Goal: Contribute content: Add original content to the website for others to see

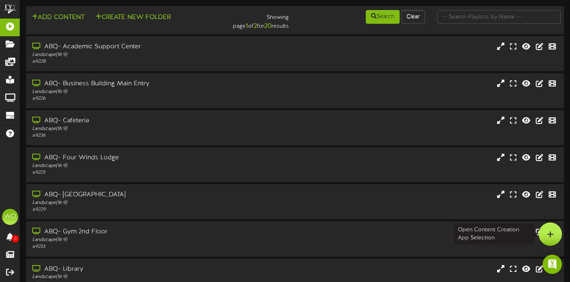
click at [542, 234] on div at bounding box center [550, 234] width 23 height 23
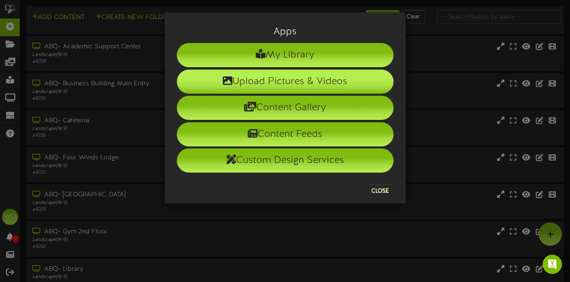
click at [336, 88] on li "Upload Pictures & Videos" at bounding box center [285, 82] width 217 height 24
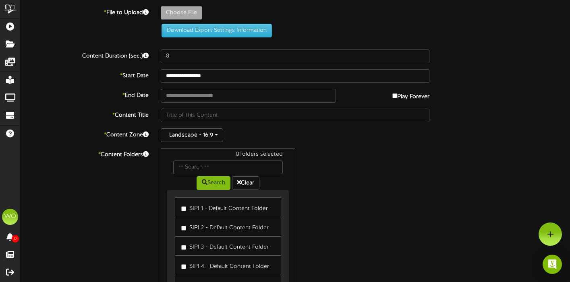
type input "**********"
type input "FA25WelcomeBBQ"
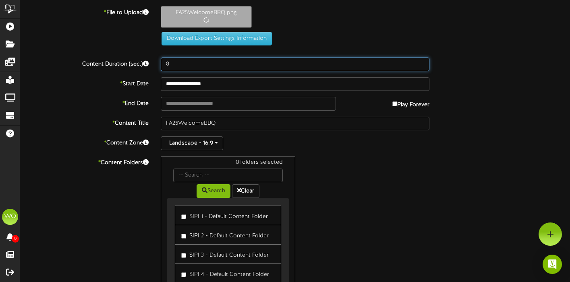
click at [181, 67] on input "8" at bounding box center [295, 65] width 269 height 14
type input "12"
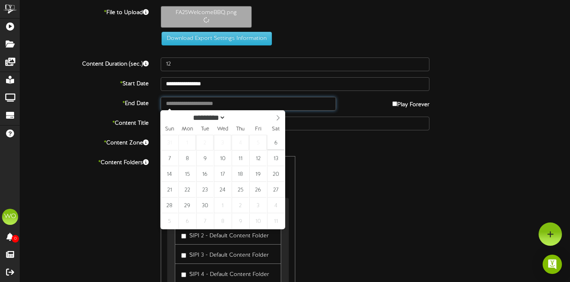
click at [287, 105] on input "text" at bounding box center [248, 104] width 175 height 14
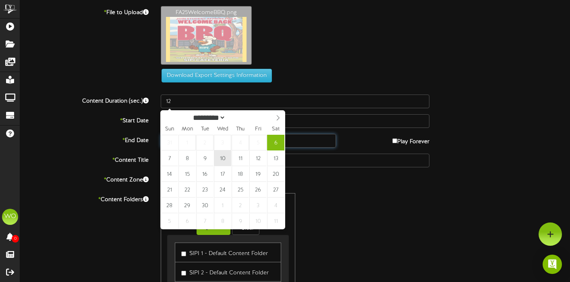
type input "**********"
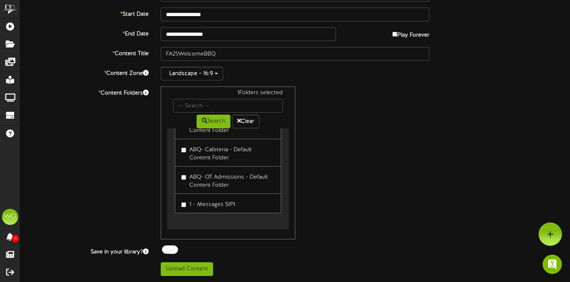
scroll to position [106, 0]
click at [204, 271] on button "Upload Content" at bounding box center [187, 270] width 52 height 14
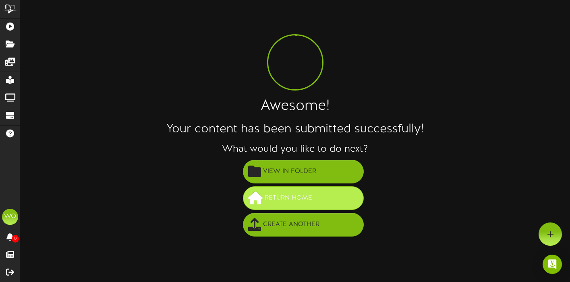
click at [298, 196] on span "Return Home" at bounding box center [289, 198] width 52 height 13
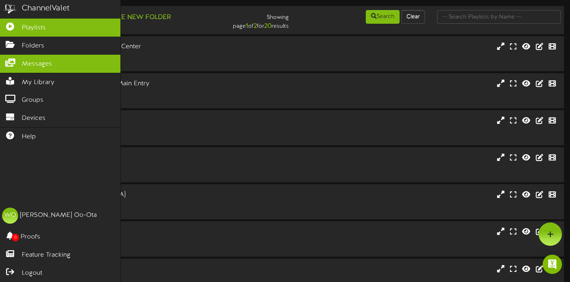
click at [12, 63] on icon at bounding box center [10, 62] width 20 height 6
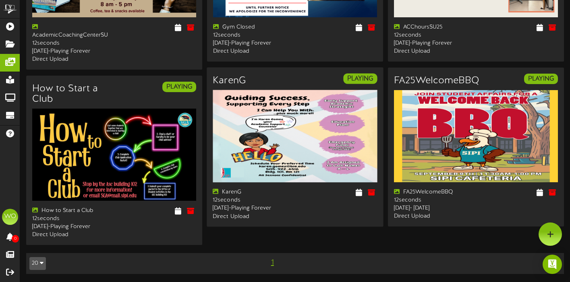
scroll to position [170, 0]
click at [360, 188] on icon at bounding box center [359, 192] width 8 height 9
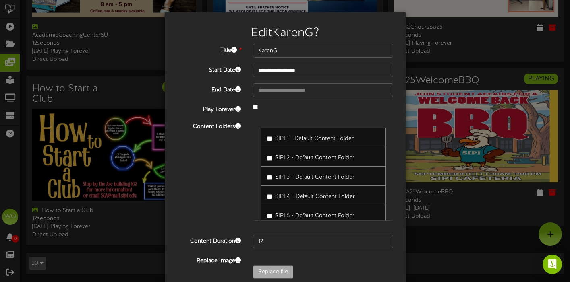
click at [287, 173] on label "SIPI 3 - Default Content Folder" at bounding box center [310, 176] width 87 height 11
click at [275, 180] on label "SIPI 3 - Default Content Folder" at bounding box center [310, 176] width 87 height 11
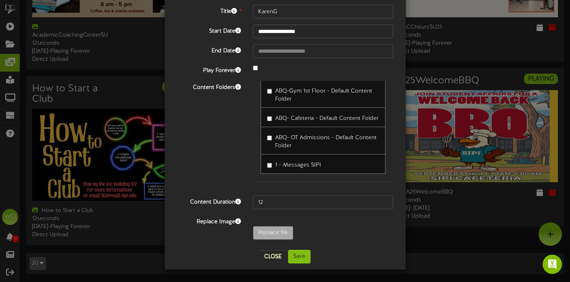
scroll to position [39, 0]
type input "**********"
type input "ASCKaren"
click at [305, 258] on button "Save" at bounding box center [299, 258] width 23 height 14
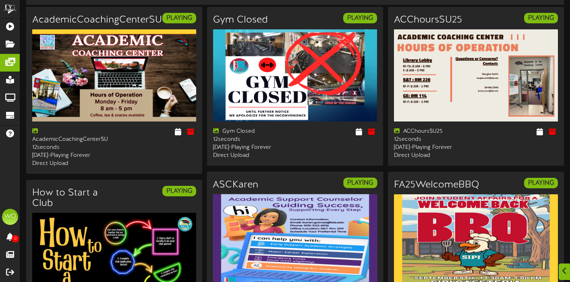
scroll to position [50, 0]
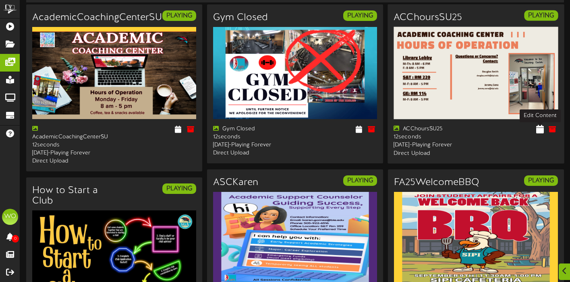
click at [536, 133] on button at bounding box center [540, 130] width 12 height 12
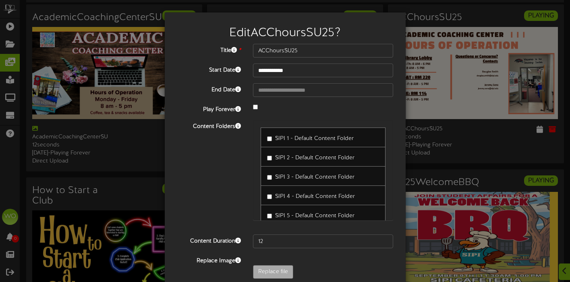
click at [490, 150] on div "**********" at bounding box center [285, 141] width 570 height 282
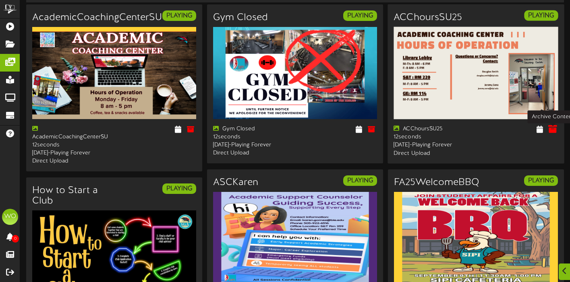
click at [554, 131] on icon at bounding box center [552, 129] width 9 height 9
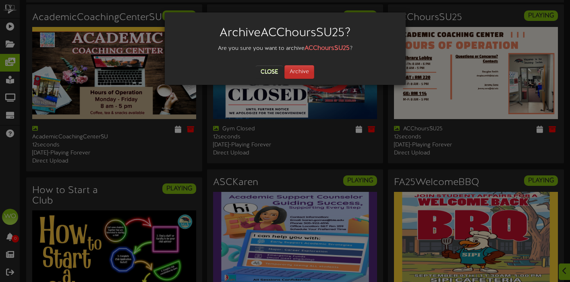
click at [304, 75] on button "Archive" at bounding box center [299, 72] width 30 height 14
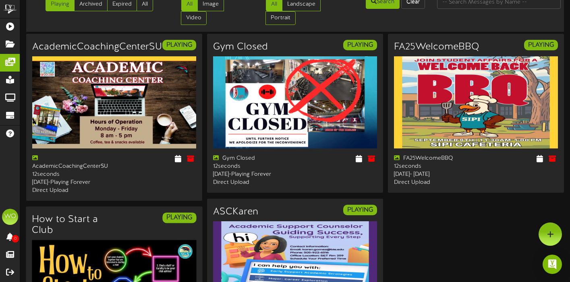
scroll to position [15, 0]
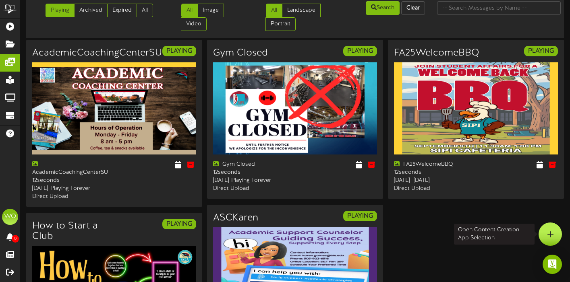
click at [552, 235] on icon at bounding box center [550, 234] width 7 height 7
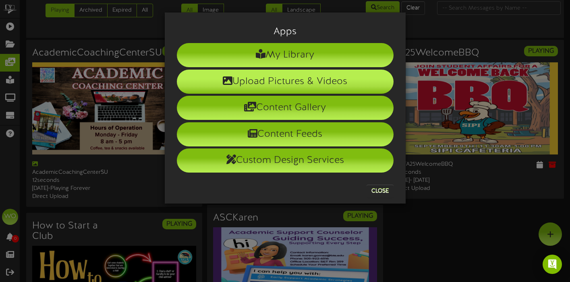
click at [329, 77] on li "Upload Pictures & Videos" at bounding box center [285, 82] width 217 height 24
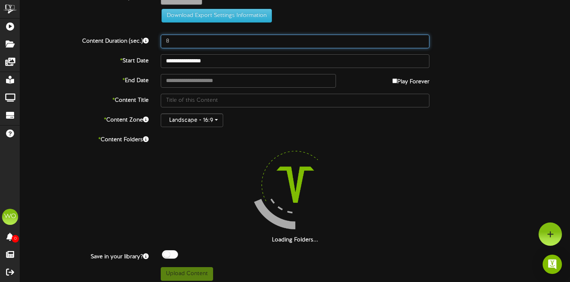
click at [186, 40] on input "8" at bounding box center [295, 42] width 269 height 14
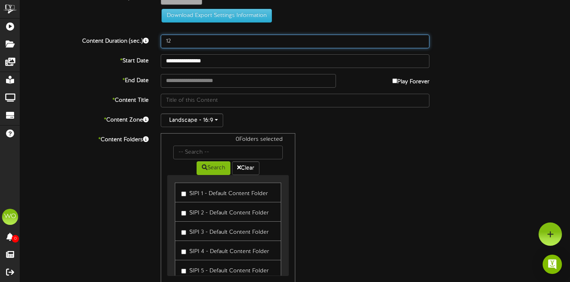
type input "12"
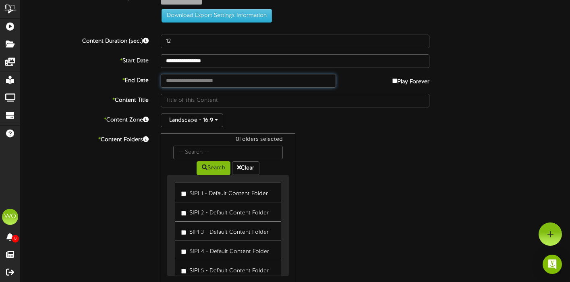
click at [321, 85] on input "text" at bounding box center [248, 81] width 175 height 14
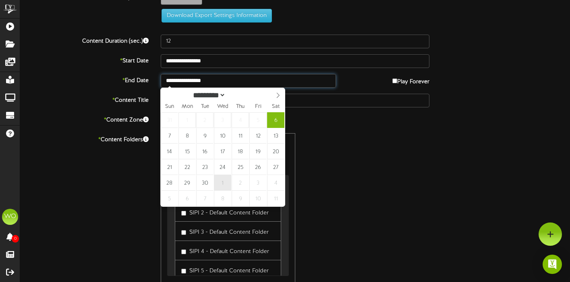
type input "**********"
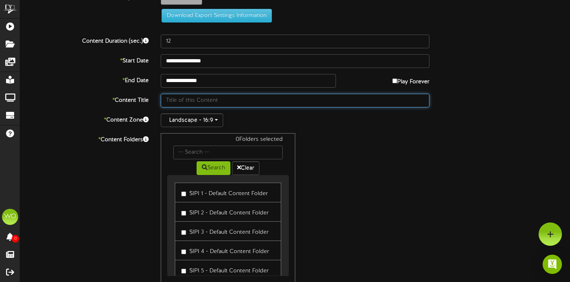
click at [221, 99] on input "text" at bounding box center [295, 101] width 269 height 14
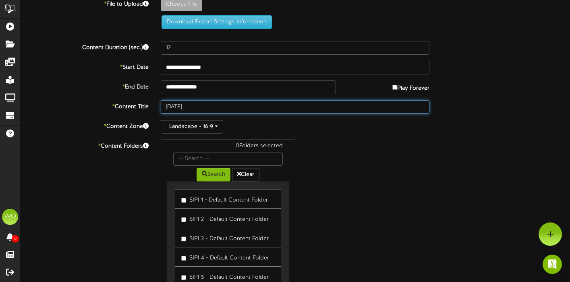
scroll to position [8, 0]
type input "Sept 25"
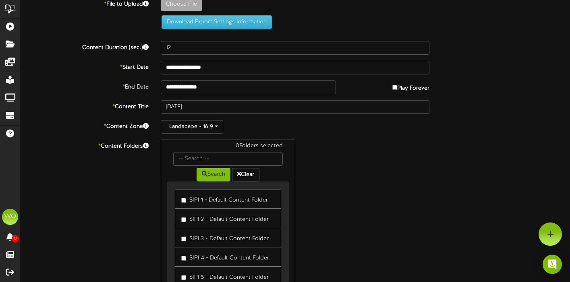
type input "**********"
type input "[DATE]"
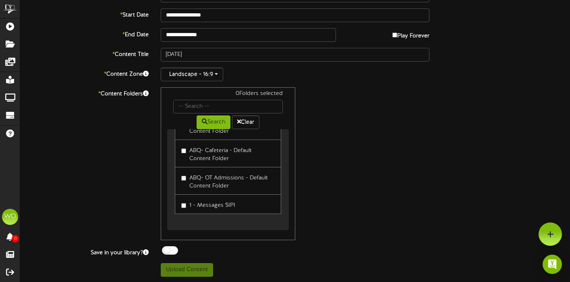
scroll to position [434, 0]
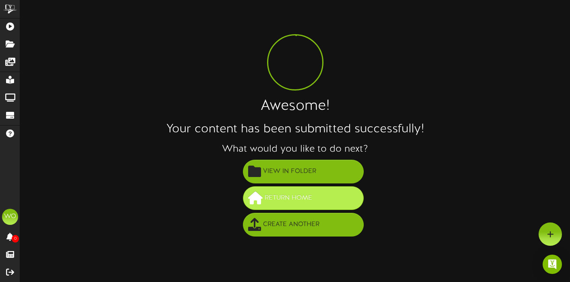
click at [317, 199] on button "Return Home" at bounding box center [303, 198] width 121 height 24
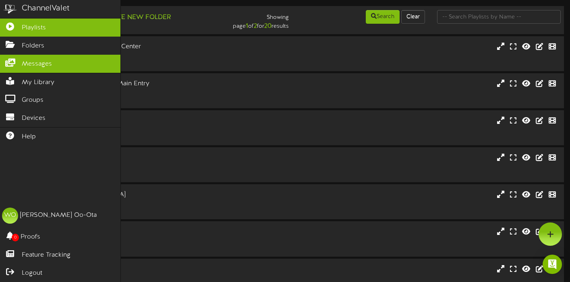
click at [14, 63] on icon at bounding box center [10, 62] width 20 height 6
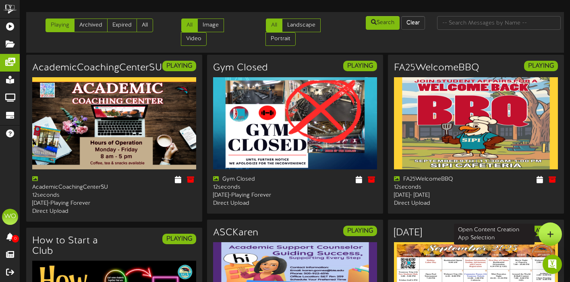
click at [554, 229] on div at bounding box center [550, 234] width 23 height 23
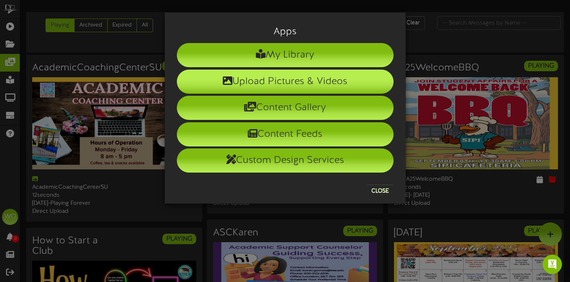
click at [323, 85] on li "Upload Pictures & Videos" at bounding box center [285, 82] width 217 height 24
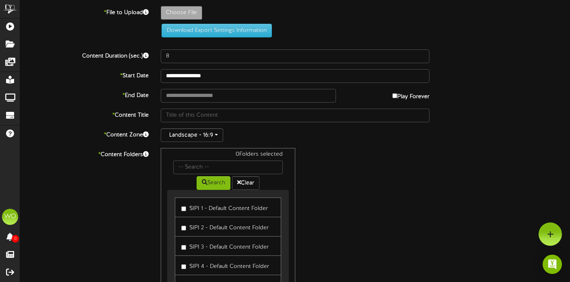
type input "**********"
type input "FA25SportsLeague"
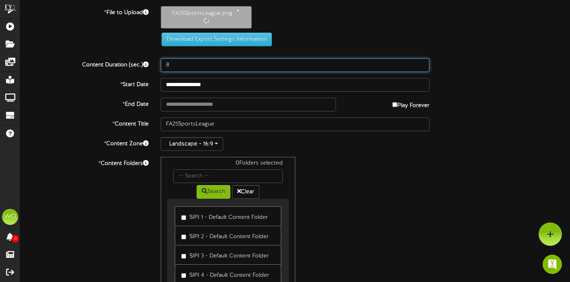
click at [192, 67] on input "8" at bounding box center [295, 65] width 269 height 14
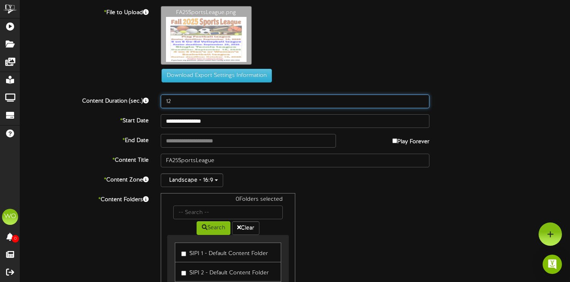
type input "12"
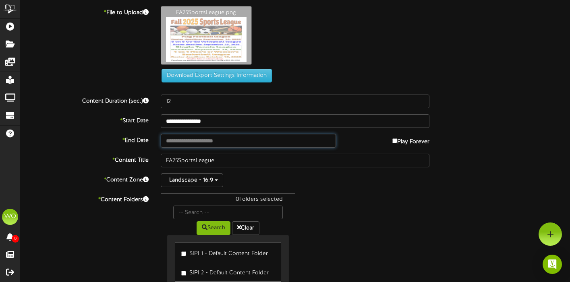
click at [215, 139] on input "text" at bounding box center [248, 141] width 175 height 14
type input "**********"
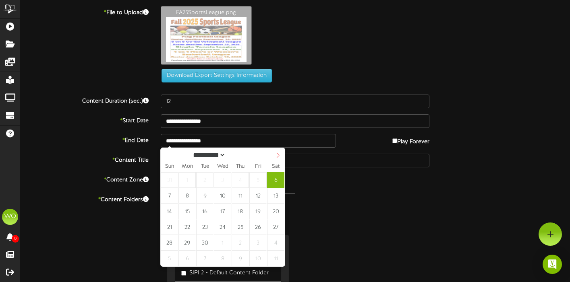
select select "*"
click at [277, 157] on icon at bounding box center [278, 156] width 6 height 6
type input "**********"
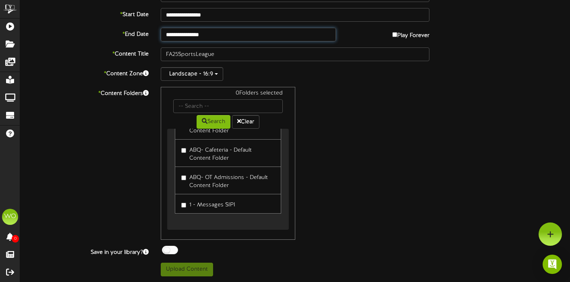
scroll to position [434, 0]
click at [186, 204] on label "1 - Messages SIPI" at bounding box center [208, 204] width 54 height 11
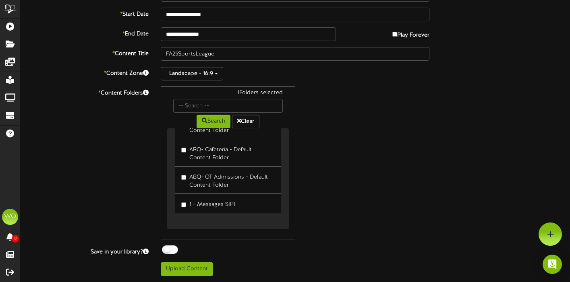
scroll to position [106, 0]
click at [203, 270] on button "Upload Content" at bounding box center [187, 270] width 52 height 14
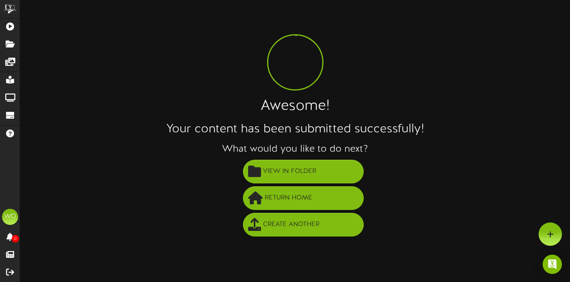
scroll to position [0, 0]
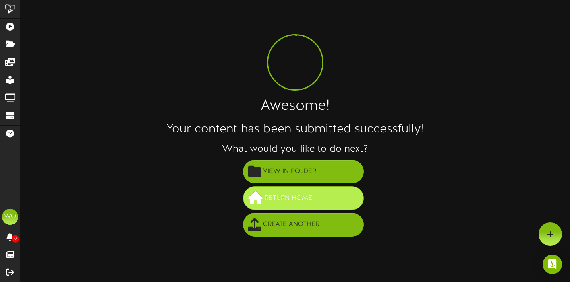
click at [271, 205] on button "Return Home" at bounding box center [303, 198] width 121 height 24
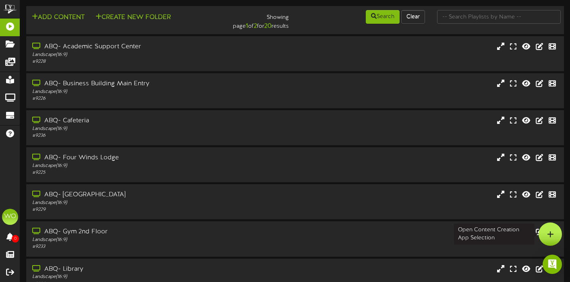
click at [550, 240] on div at bounding box center [550, 234] width 23 height 23
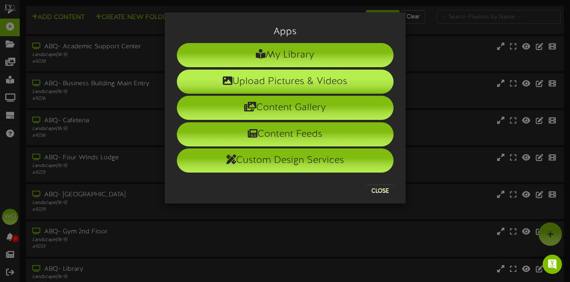
click at [331, 87] on li "Upload Pictures & Videos" at bounding box center [285, 82] width 217 height 24
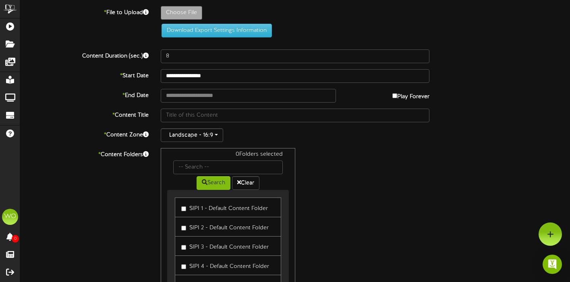
type input "**********"
type input "FA25RunWalk"
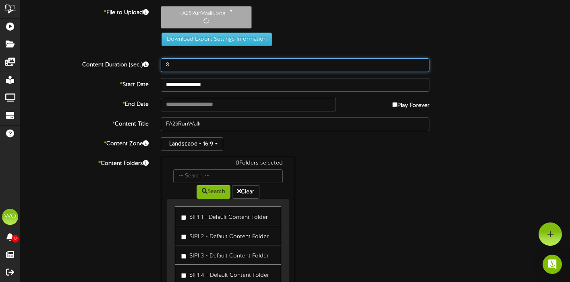
click at [198, 66] on input "8" at bounding box center [295, 65] width 269 height 14
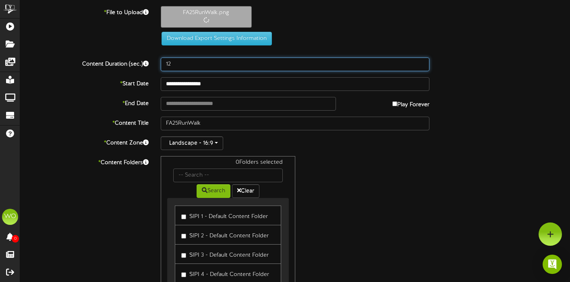
type input "12"
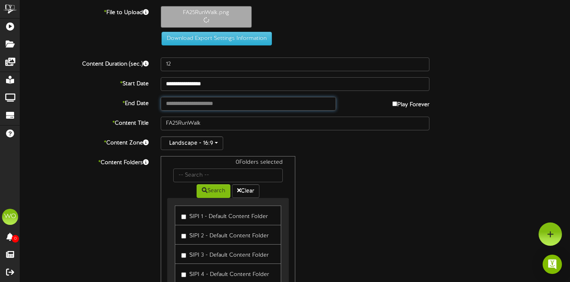
click at [198, 102] on input "text" at bounding box center [248, 104] width 175 height 14
type input "**********"
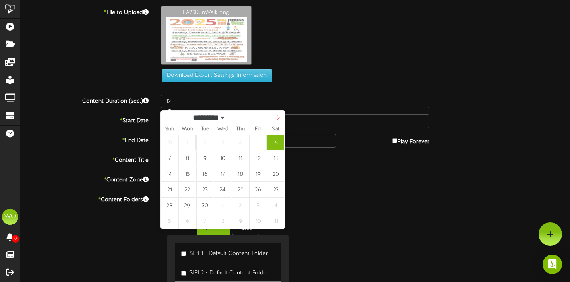
click at [277, 114] on span at bounding box center [278, 118] width 14 height 14
select select "**"
click at [277, 114] on span at bounding box center [278, 118] width 14 height 14
type input "**********"
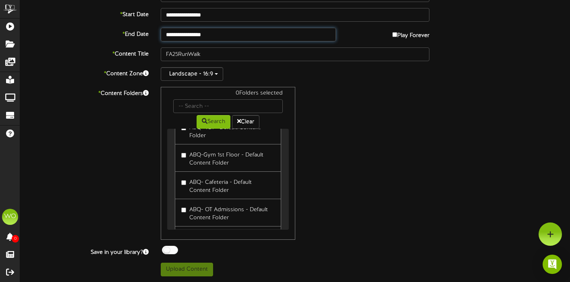
scroll to position [428, 0]
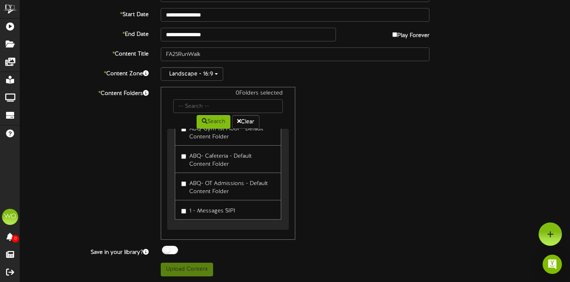
click at [185, 213] on label "1 - Messages SIPI" at bounding box center [208, 210] width 54 height 11
click at [209, 270] on button "Upload Content" at bounding box center [187, 270] width 52 height 14
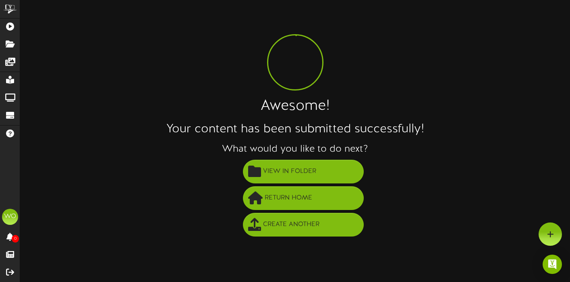
scroll to position [0, 0]
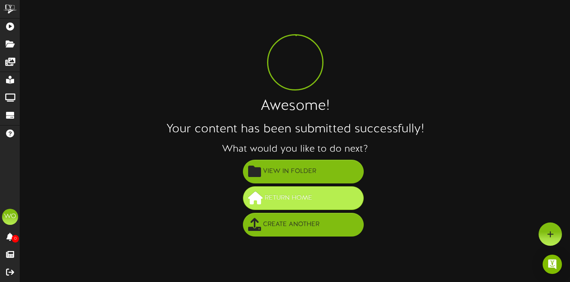
click at [297, 198] on span "Return Home" at bounding box center [289, 198] width 52 height 13
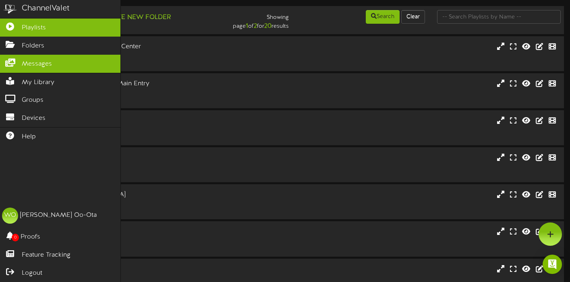
click at [15, 61] on icon at bounding box center [10, 62] width 20 height 6
